Goal: Find contact information

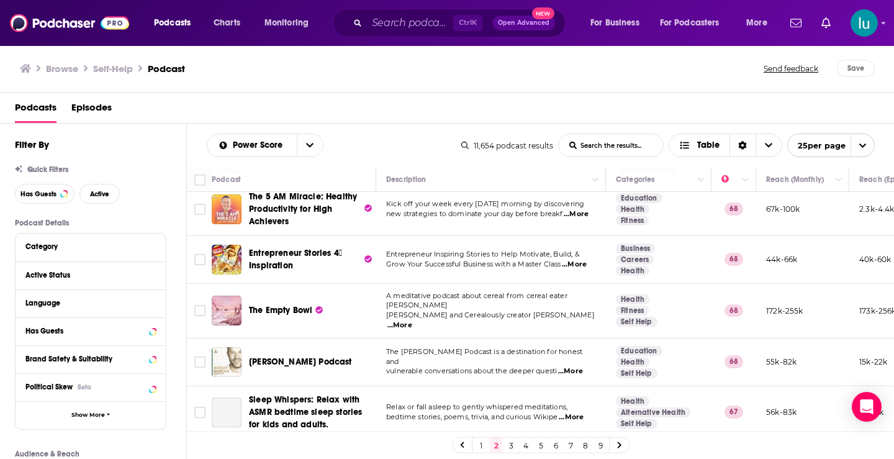
scroll to position [751, 0]
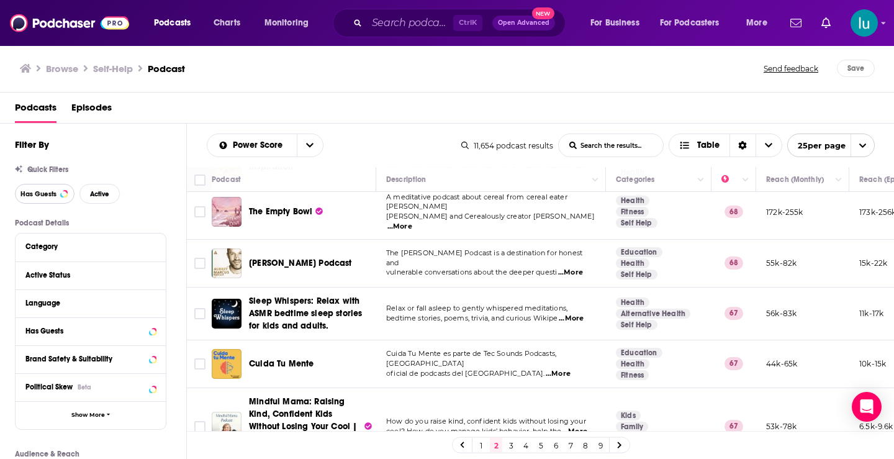
click at [43, 197] on span "Has Guests" at bounding box center [38, 194] width 36 height 7
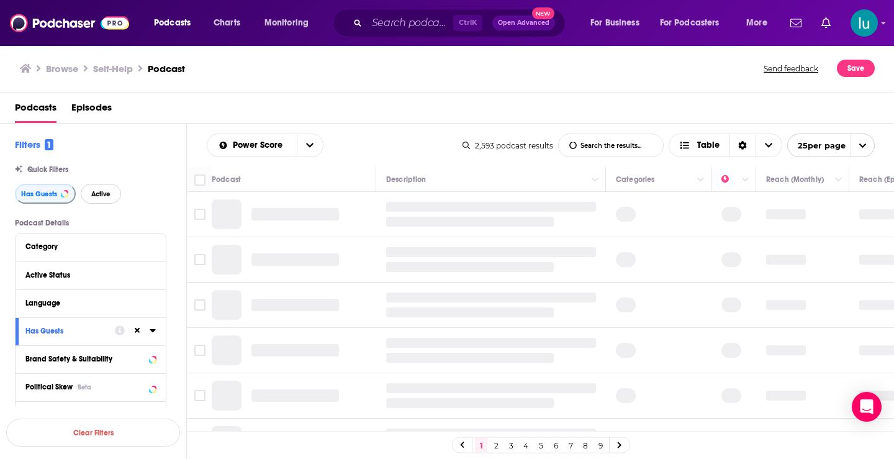
click at [97, 193] on span "Active" at bounding box center [100, 194] width 19 height 7
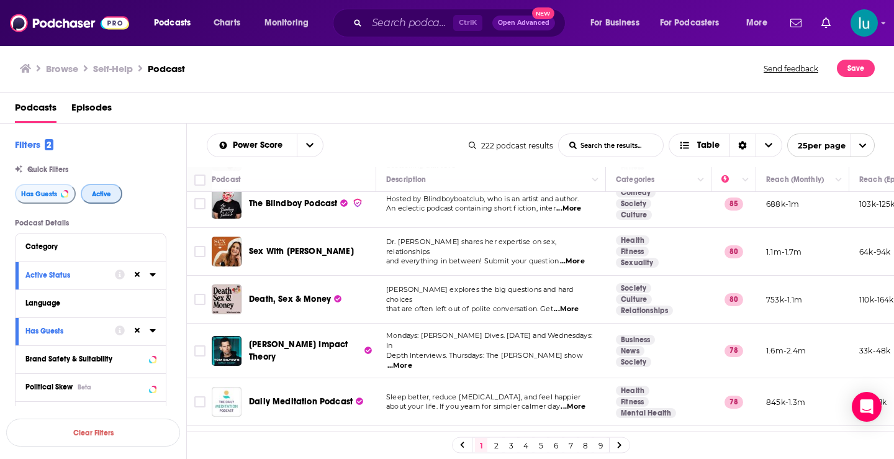
scroll to position [76, 0]
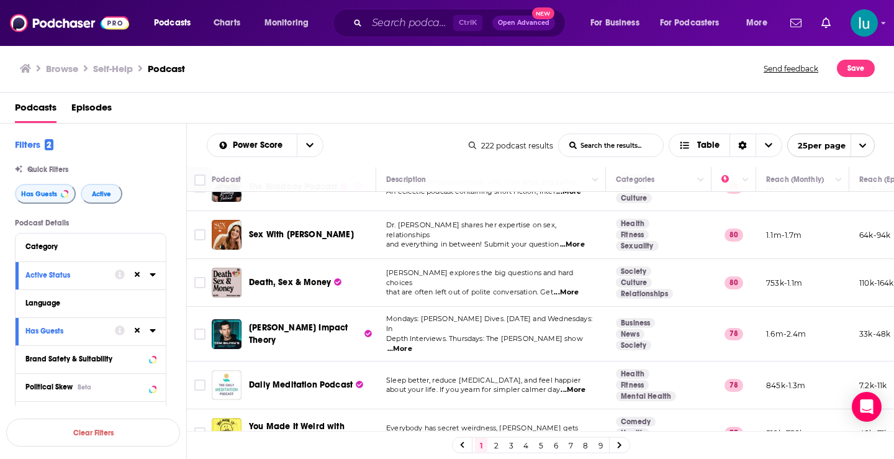
click at [573, 287] on span "...More" at bounding box center [566, 292] width 25 height 10
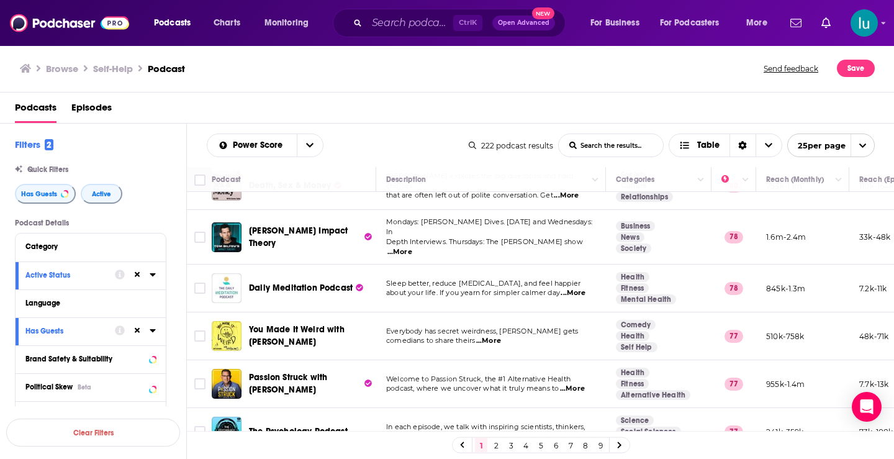
scroll to position [179, 0]
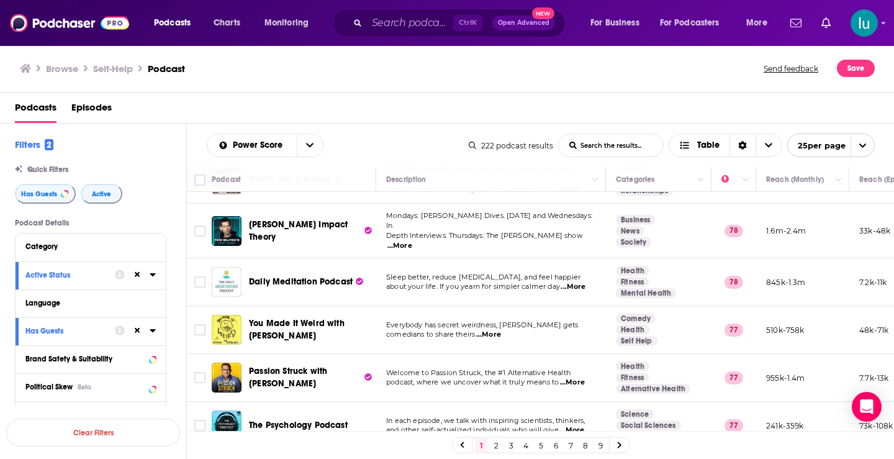
click at [580, 282] on span "...More" at bounding box center [573, 287] width 25 height 10
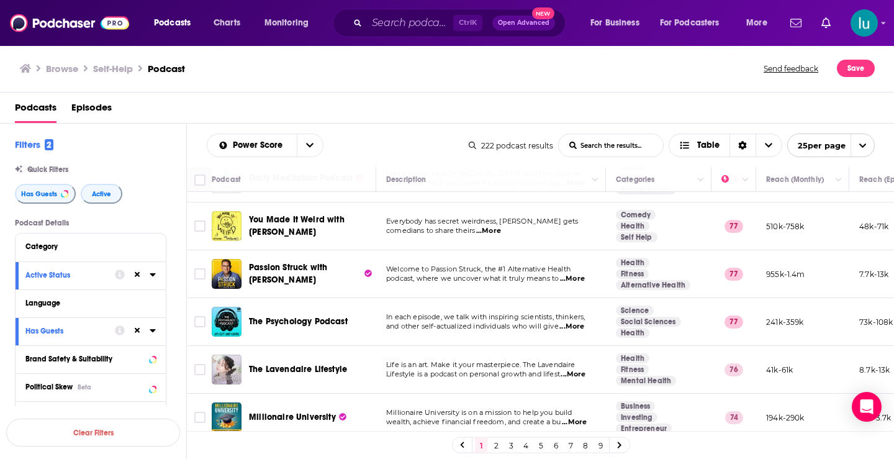
scroll to position [286, 0]
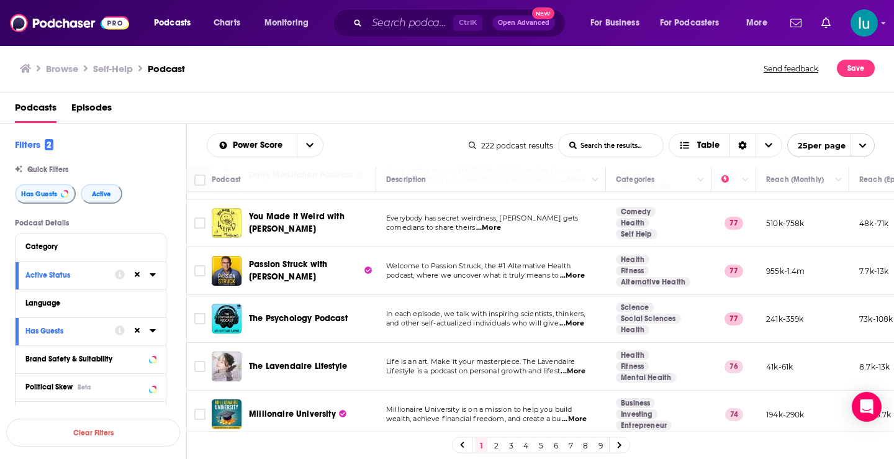
click at [584, 320] on span "...More" at bounding box center [571, 323] width 25 height 10
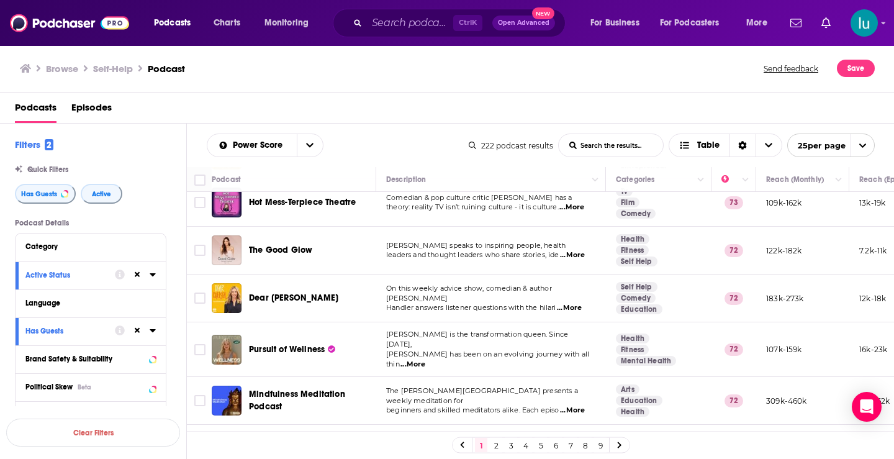
scroll to position [556, 0]
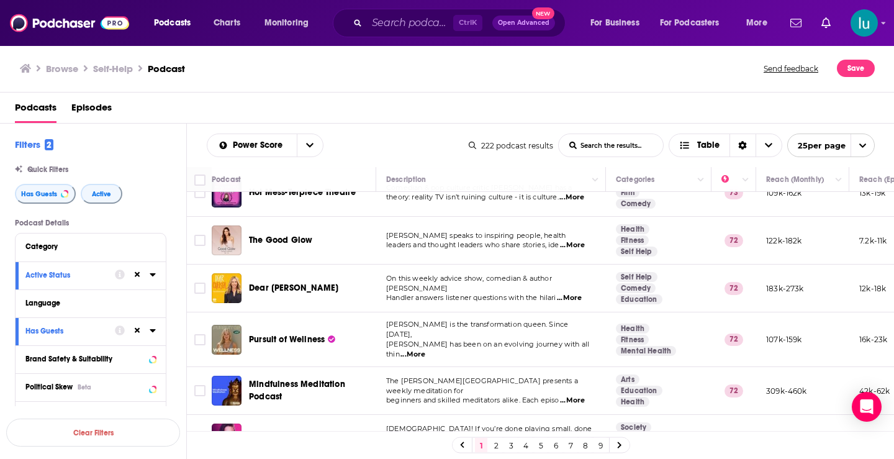
click at [425, 350] on span "...More" at bounding box center [412, 355] width 25 height 10
click at [580, 395] on span "...More" at bounding box center [572, 400] width 25 height 10
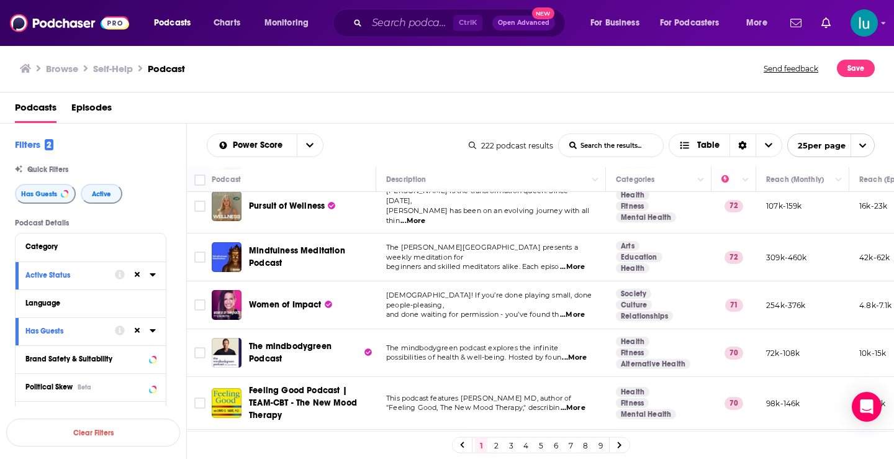
scroll to position [712, 0]
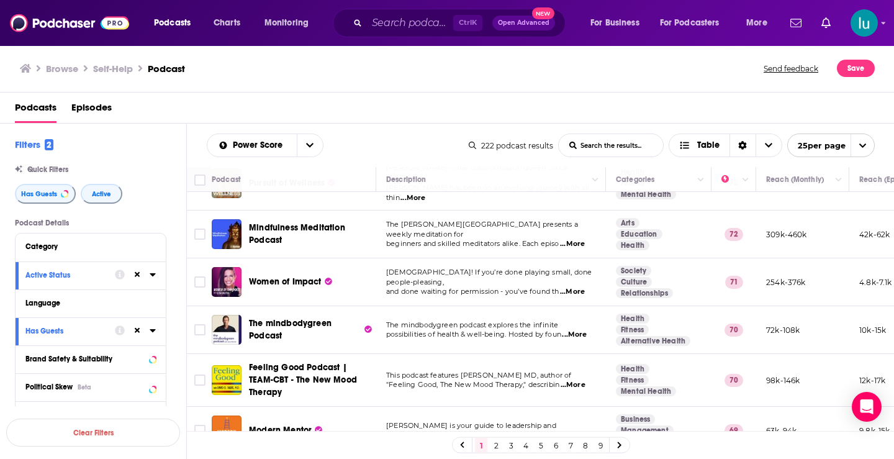
click at [576, 287] on span "...More" at bounding box center [572, 292] width 25 height 10
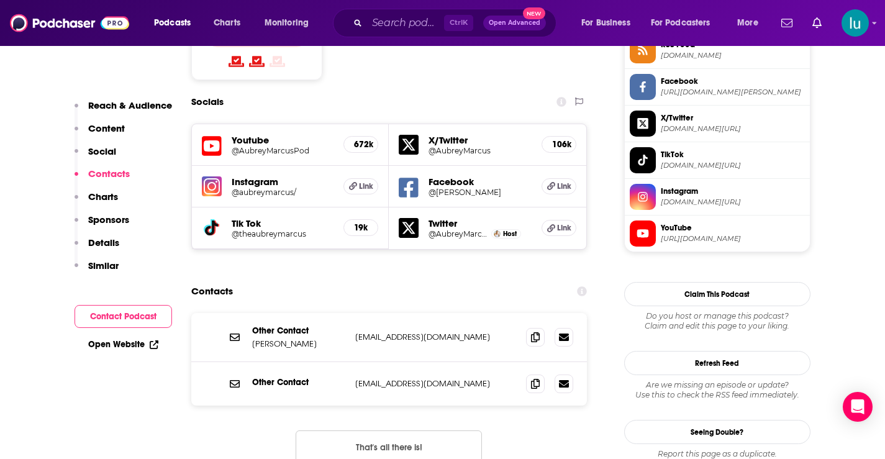
scroll to position [1078, 0]
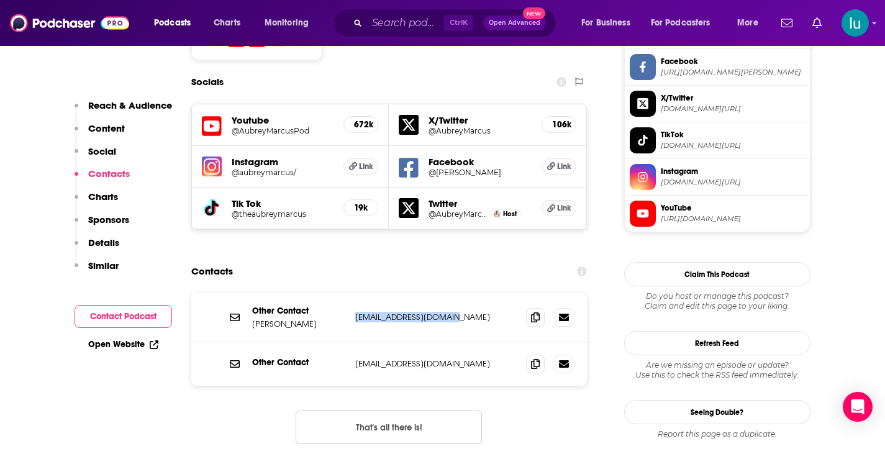
drag, startPoint x: 469, startPoint y: 243, endPoint x: 369, endPoint y: 249, distance: 99.5
click at [351, 293] on div "Other Contact [PERSON_NAME] [EMAIL_ADDRESS][DOMAIN_NAME] [EMAIL_ADDRESS][DOMAIN…" at bounding box center [389, 317] width 396 height 49
copy p "[EMAIL_ADDRESS][DOMAIN_NAME]"
drag, startPoint x: 486, startPoint y: 288, endPoint x: 365, endPoint y: 289, distance: 121.1
click at [354, 342] on div "Other Contact [EMAIL_ADDRESS][DOMAIN_NAME] [EMAIL_ADDRESS][DOMAIN_NAME]" at bounding box center [389, 363] width 396 height 43
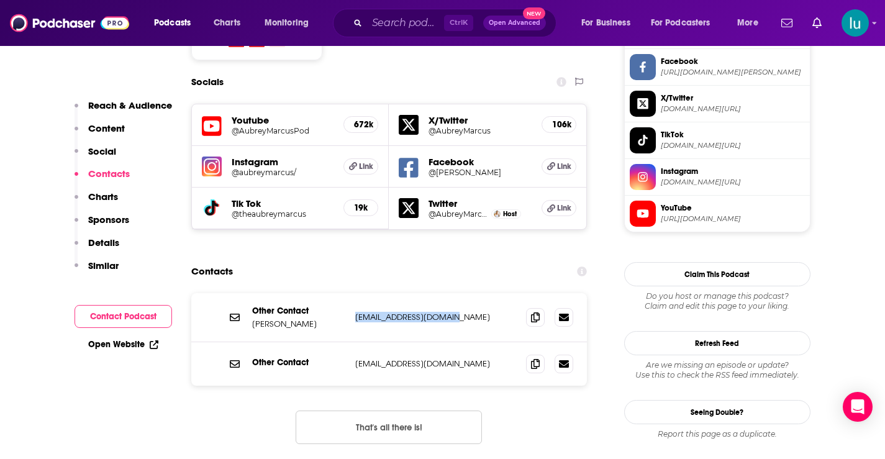
copy p "[EMAIL_ADDRESS][DOMAIN_NAME]"
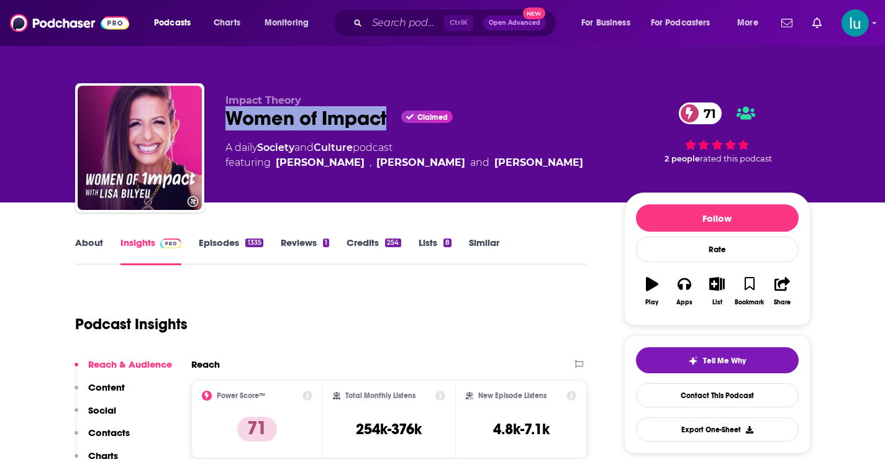
drag, startPoint x: 389, startPoint y: 115, endPoint x: 222, endPoint y: 126, distance: 166.7
click at [222, 126] on div "Impact Theory Women of Impact Claimed 71 A daily Society and Culture podcast fe…" at bounding box center [442, 150] width 735 height 134
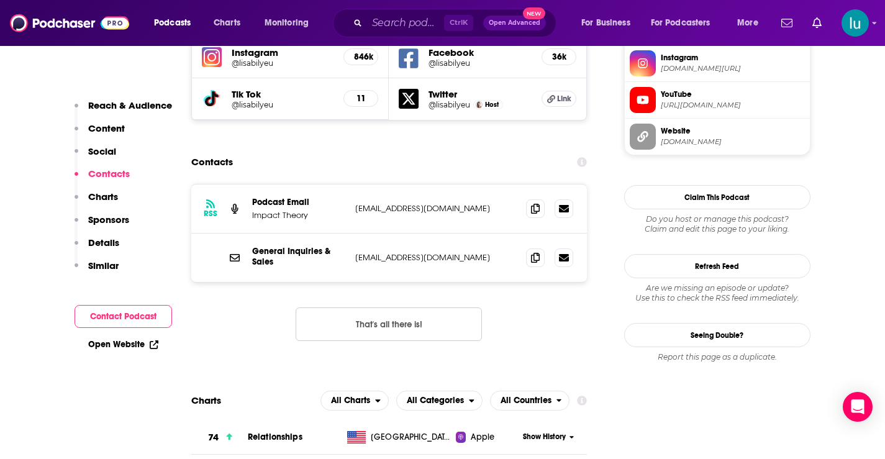
scroll to position [1212, 0]
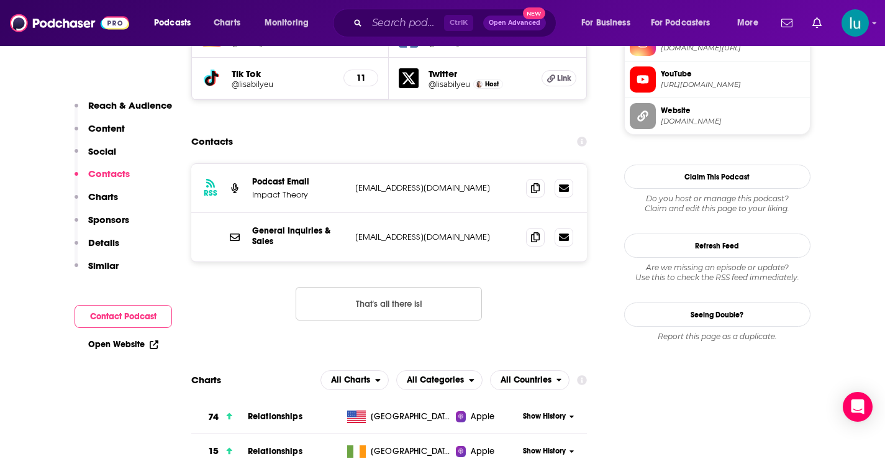
drag, startPoint x: 484, startPoint y: 133, endPoint x: 352, endPoint y: 143, distance: 131.9
click at [350, 164] on div "RSS Podcast Email Impact Theory partnerships@impacttheory.com partnerships@impa…" at bounding box center [389, 188] width 396 height 49
copy p "partnerships@impacttheory.com"
